Goal: Information Seeking & Learning: Learn about a topic

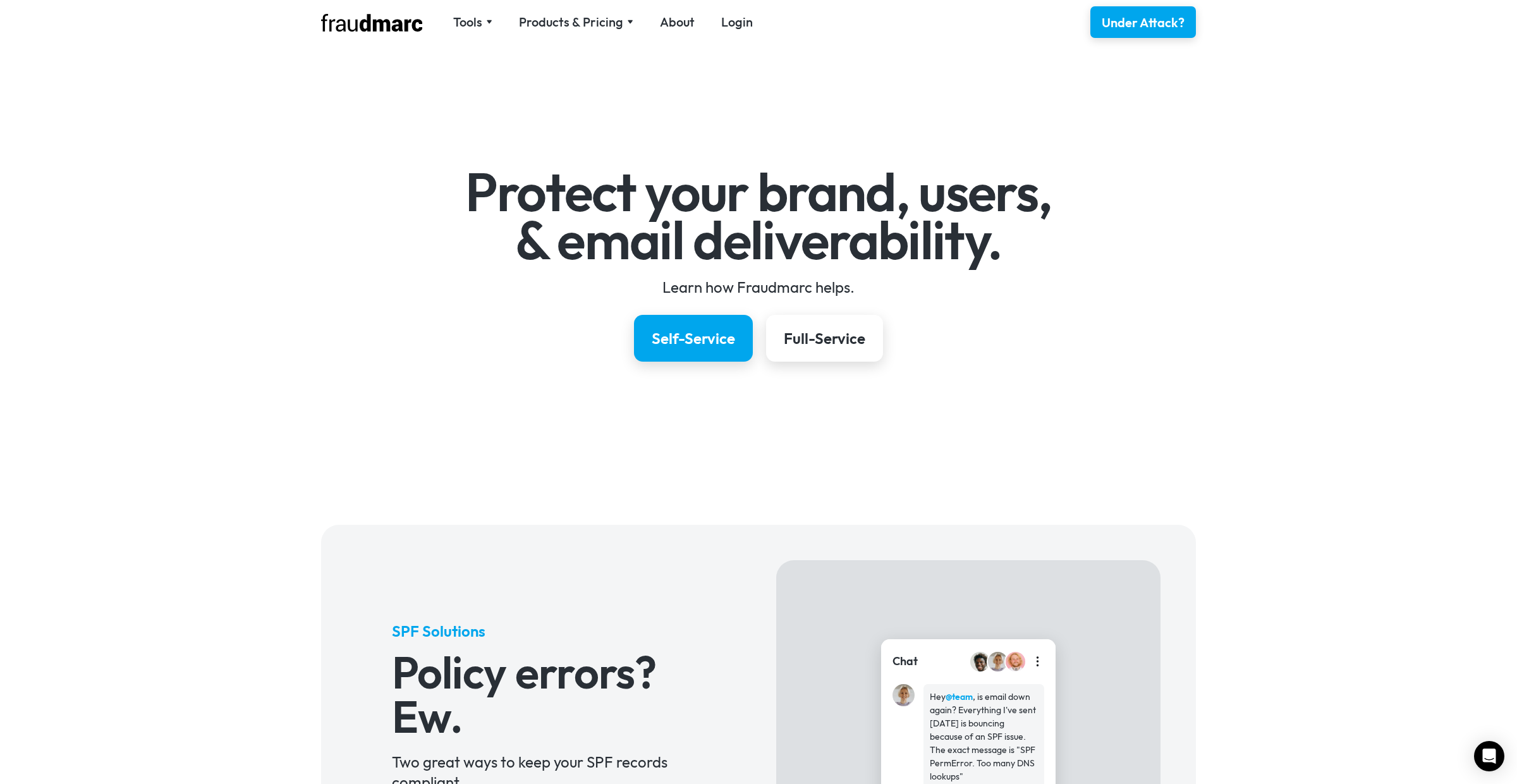
click at [586, 24] on div "Products & Pricing" at bounding box center [571, 21] width 104 height 18
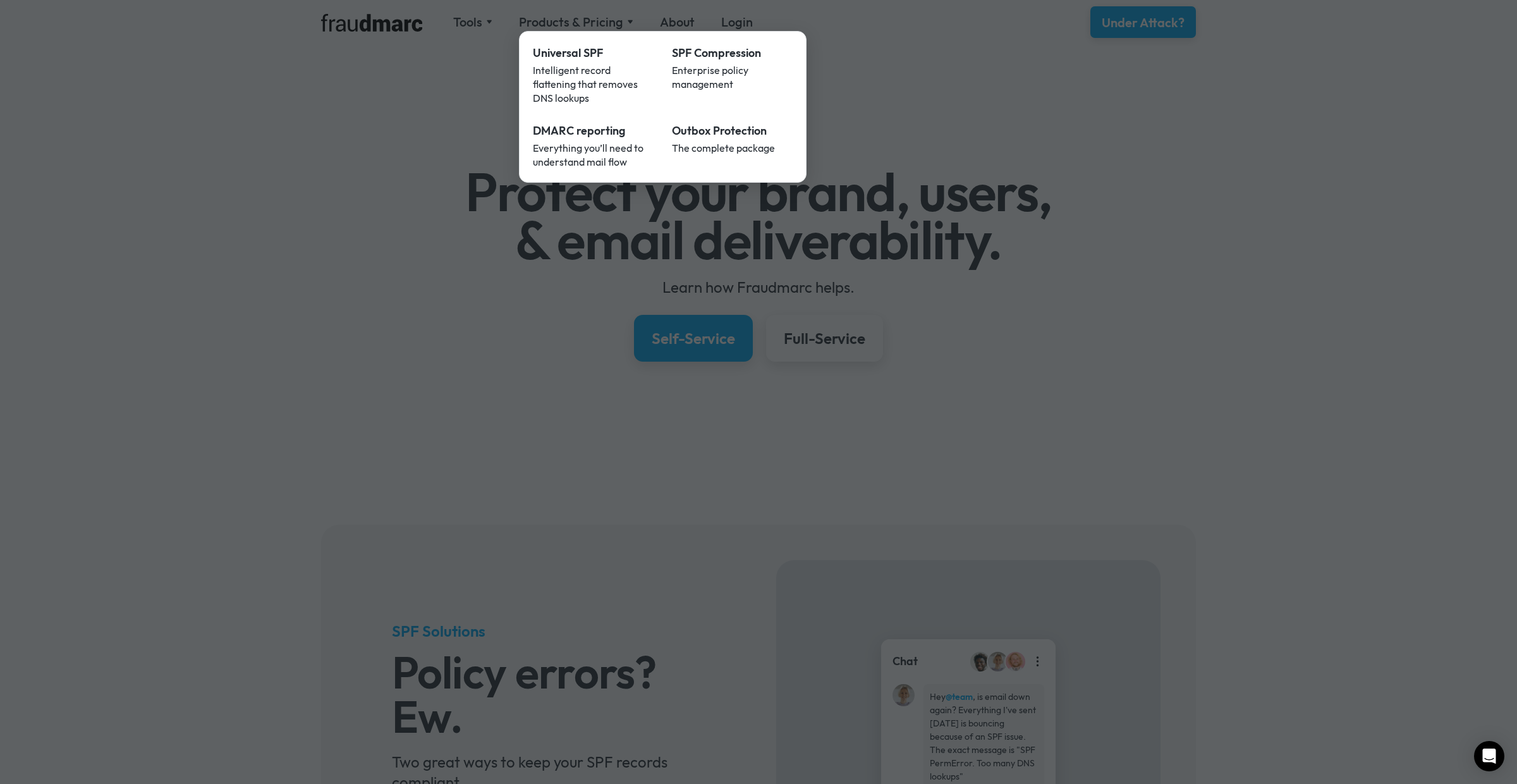
click at [903, 267] on div at bounding box center [758, 392] width 1517 height 784
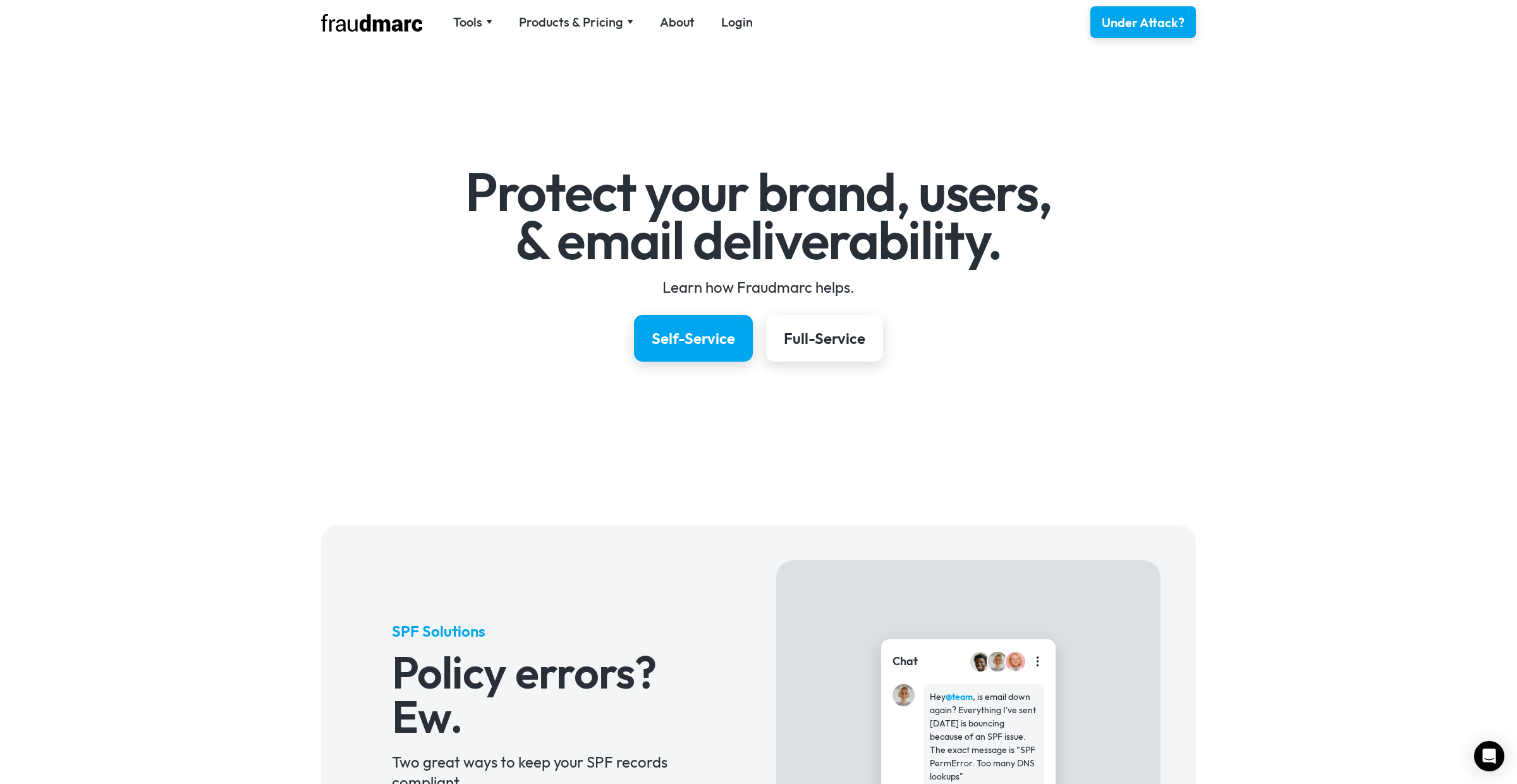
click at [652, 241] on h1 "Protect your brand, users, & email deliverability." at bounding box center [759, 216] width 734 height 96
click at [563, 200] on h1 "Protect your brand, users, & email deliverability." at bounding box center [759, 216] width 734 height 96
click at [663, 201] on h1 "Protect your brand, users, & email deliverability." at bounding box center [759, 216] width 734 height 96
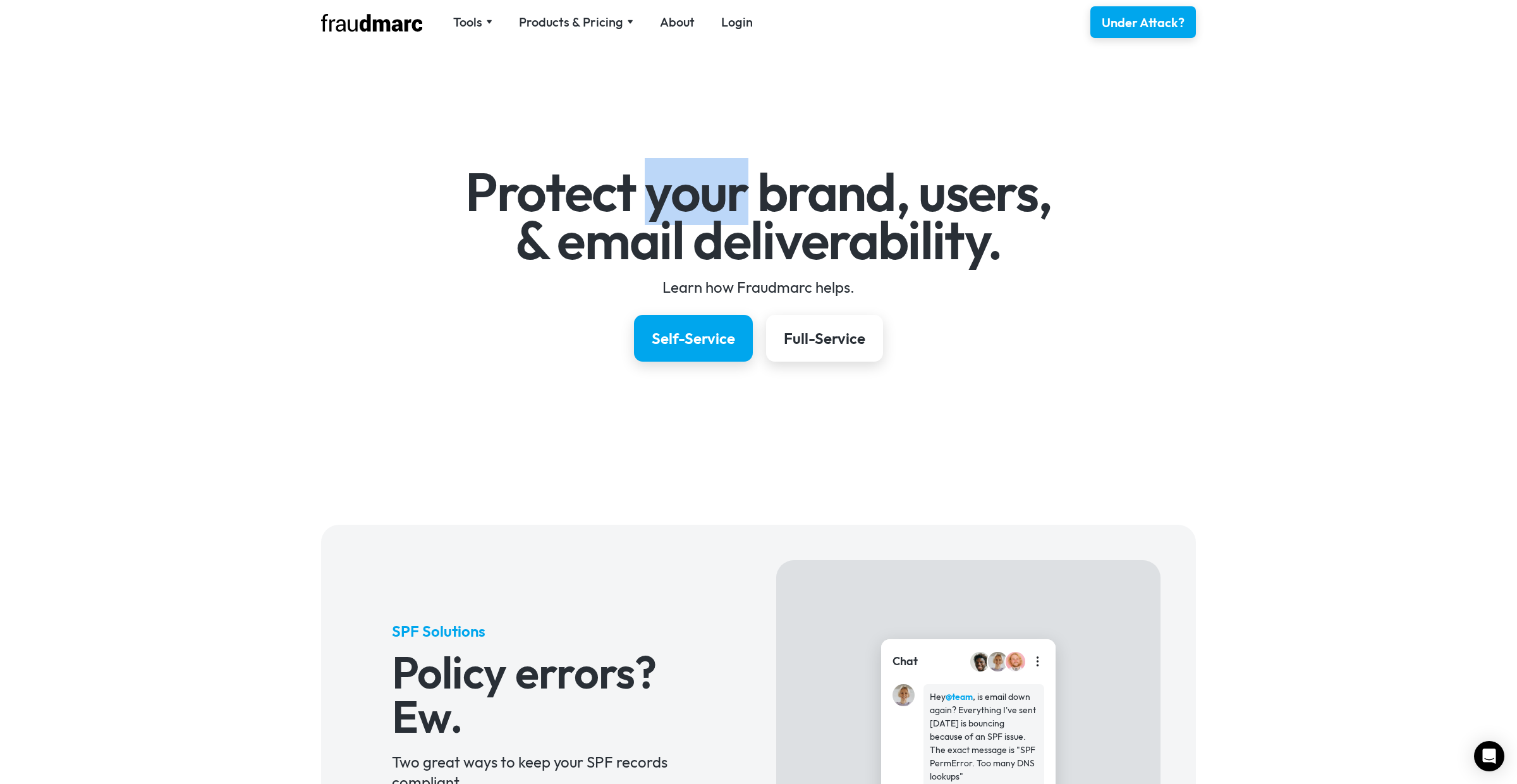
drag, startPoint x: 663, startPoint y: 201, endPoint x: 675, endPoint y: 201, distance: 12.0
click at [663, 201] on h1 "Protect your brand, users, & email deliverability." at bounding box center [759, 216] width 734 height 96
click at [809, 194] on h1 "Protect your brand, users, & email deliverability." at bounding box center [759, 216] width 734 height 96
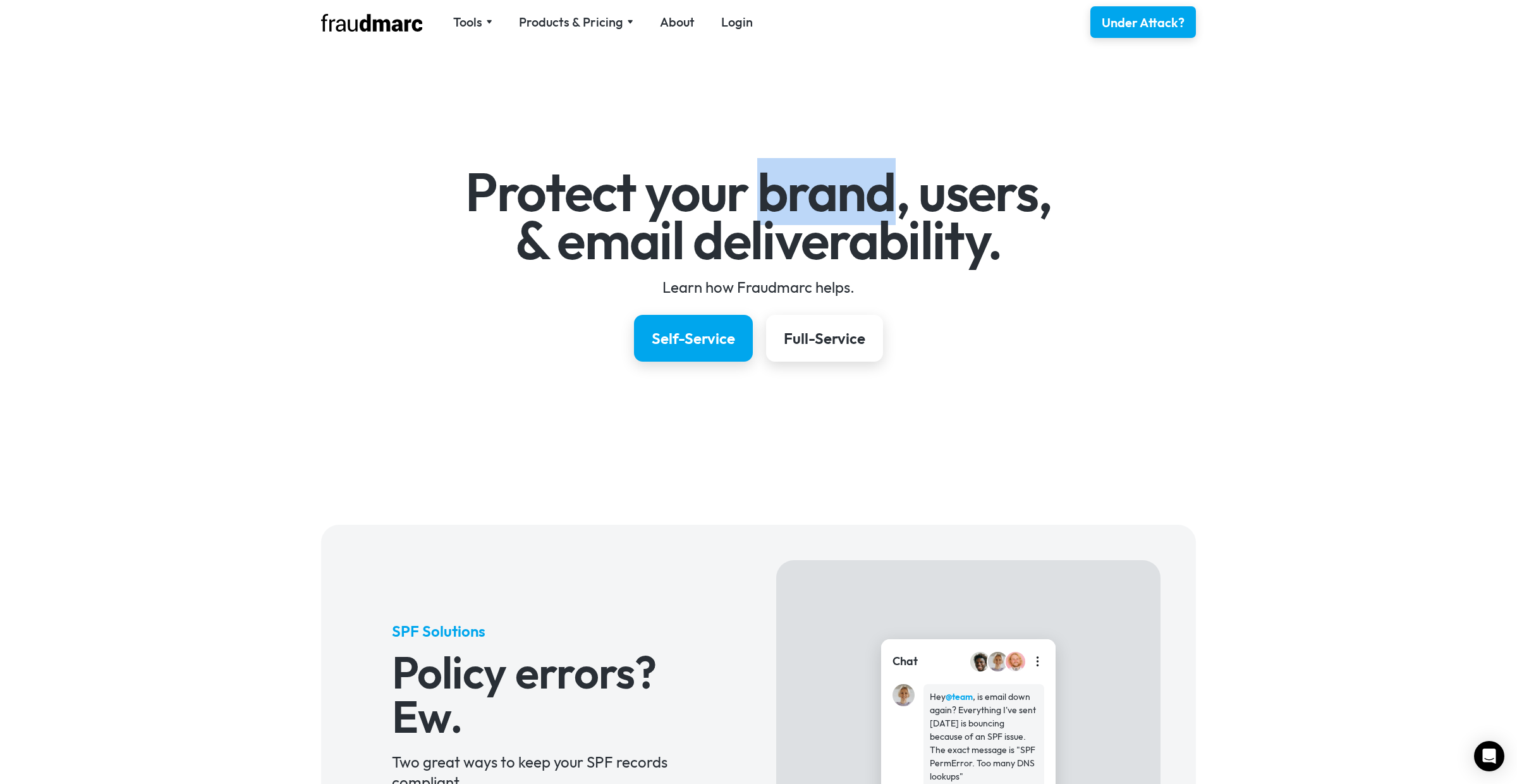
click at [809, 194] on h1 "Protect your brand, users, & email deliverability." at bounding box center [759, 216] width 734 height 96
click at [973, 196] on h1 "Protect your brand, users, & email deliverability." at bounding box center [759, 216] width 734 height 96
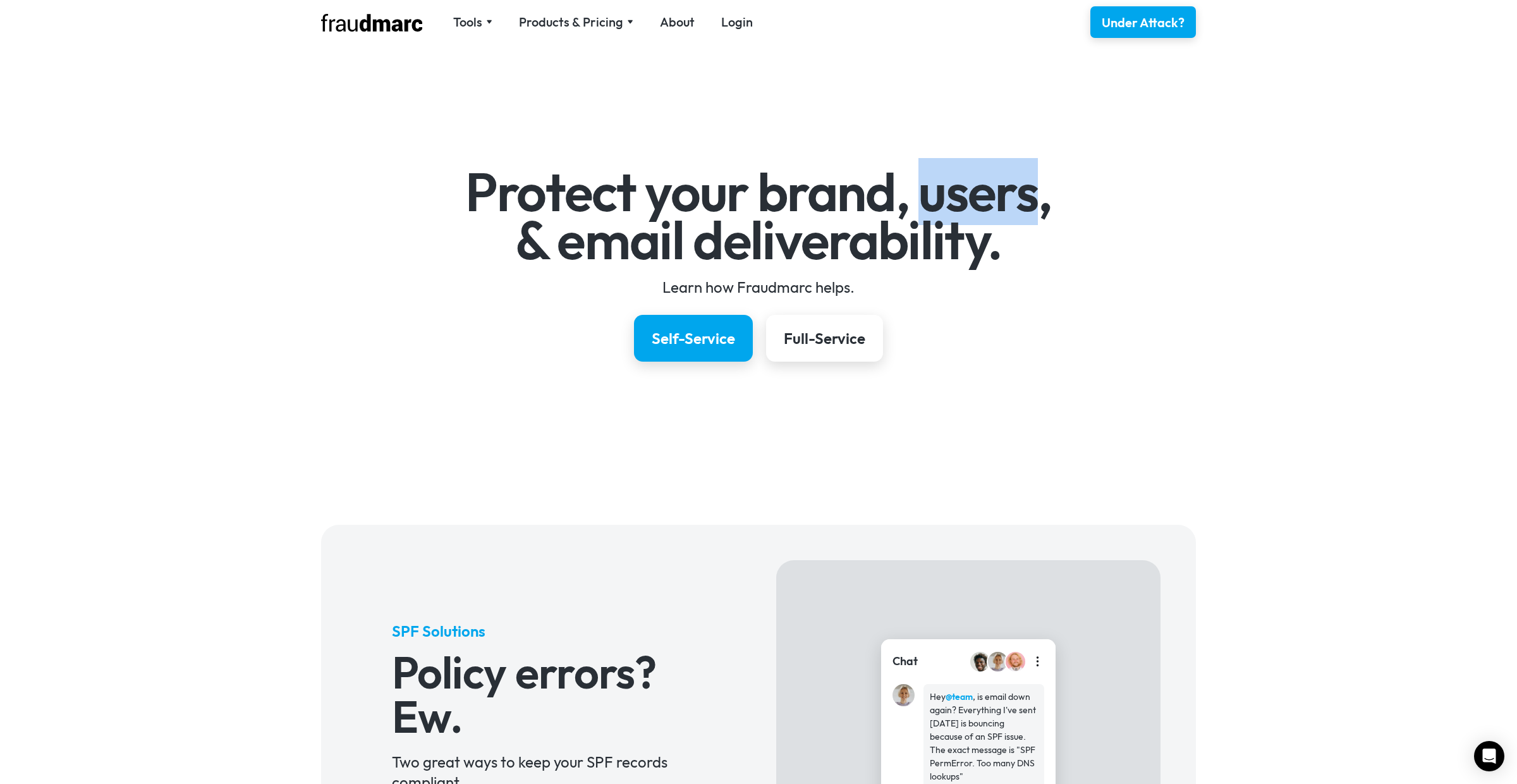
click at [973, 196] on h1 "Protect your brand, users, & email deliverability." at bounding box center [759, 216] width 734 height 96
click at [955, 154] on div "Protect your brand, users, & email deliverability. Learn how Fraudmarc helps. S…" at bounding box center [758, 262] width 1517 height 400
